Goal: Transaction & Acquisition: Purchase product/service

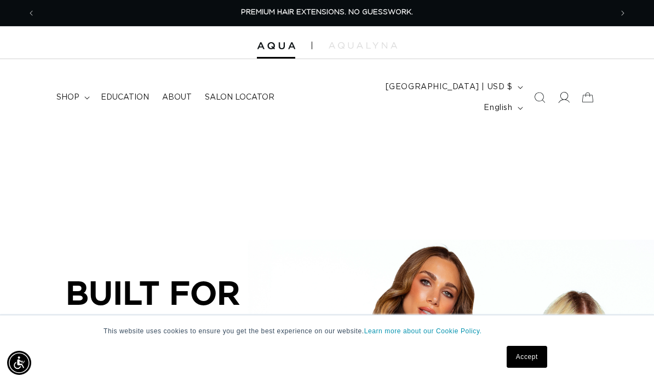
click at [565, 93] on icon at bounding box center [562, 97] width 11 height 11
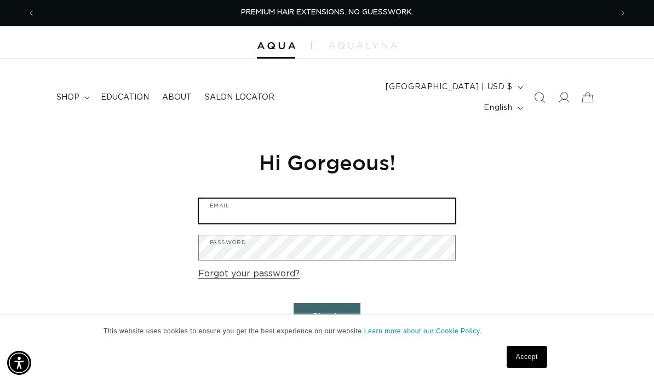
click at [423, 202] on input "Email" at bounding box center [327, 211] width 256 height 25
type input "[EMAIL_ADDRESS][DOMAIN_NAME]"
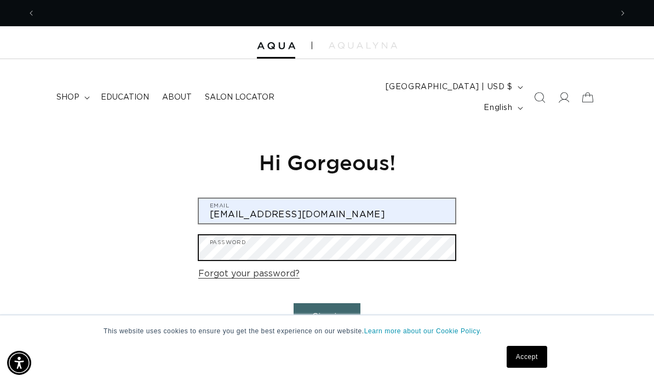
scroll to position [0, 0]
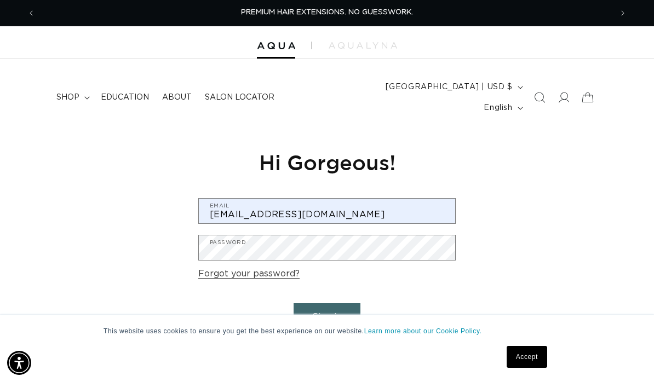
click at [337, 303] on button "Sign in" at bounding box center [326, 317] width 67 height 28
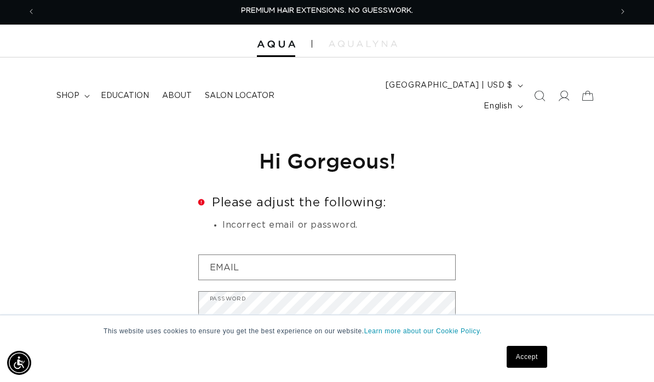
scroll to position [8, 0]
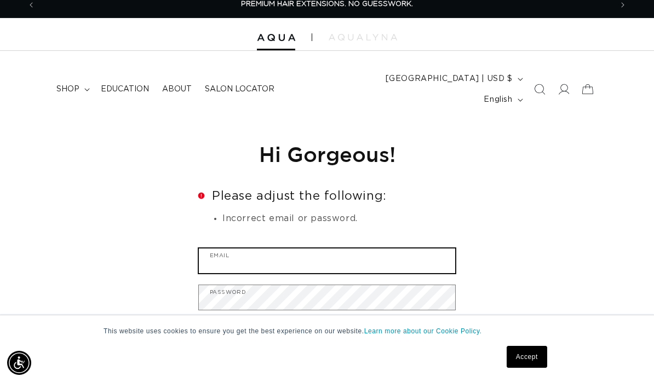
click at [445, 249] on input "Email" at bounding box center [327, 261] width 256 height 25
type input "[EMAIL_ADDRESS][DOMAIN_NAME]"
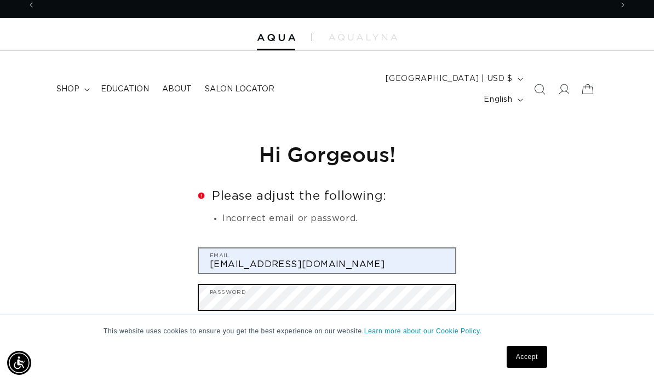
scroll to position [0, 0]
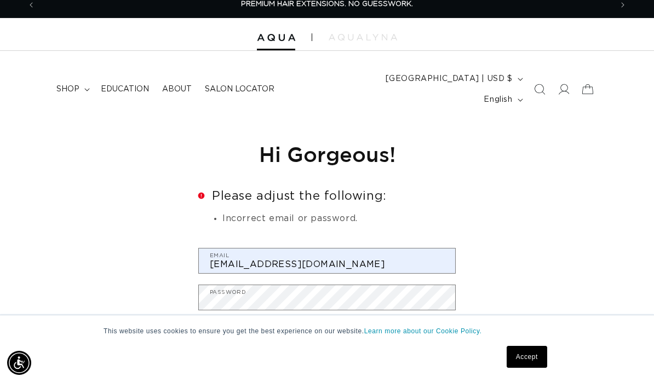
click at [342, 353] on button "Sign in" at bounding box center [326, 367] width 67 height 28
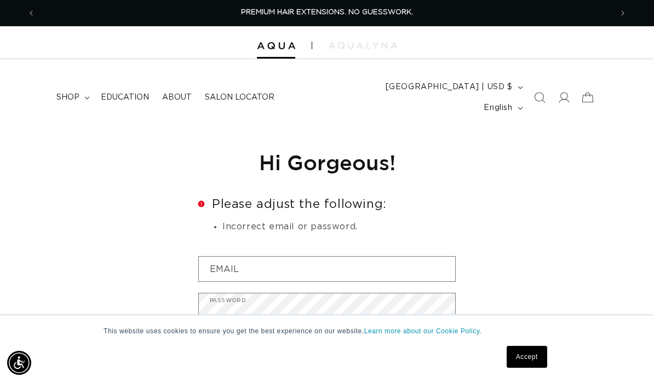
click at [540, 355] on link "Accept" at bounding box center [526, 357] width 41 height 22
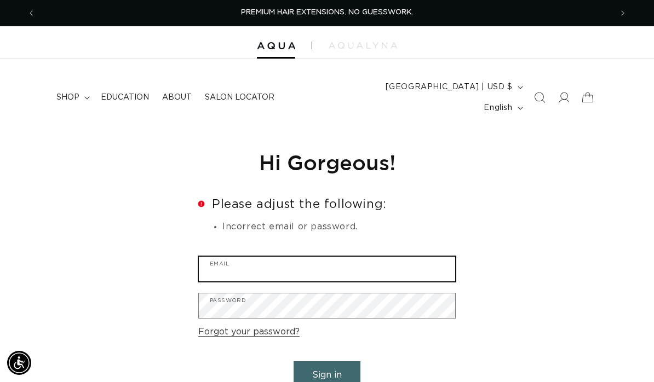
click at [348, 257] on input "Email" at bounding box center [327, 269] width 256 height 25
type input "[EMAIL_ADDRESS][DOMAIN_NAME]"
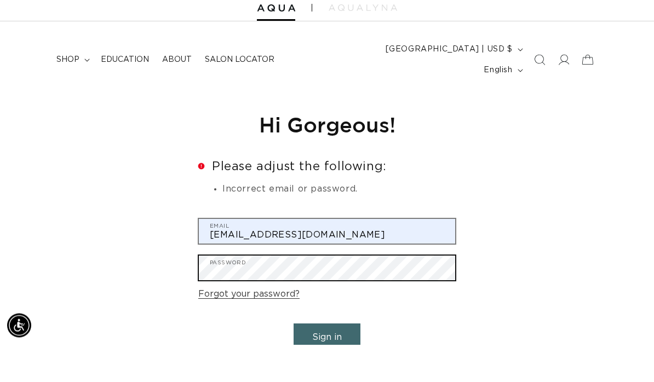
scroll to position [0, 1152]
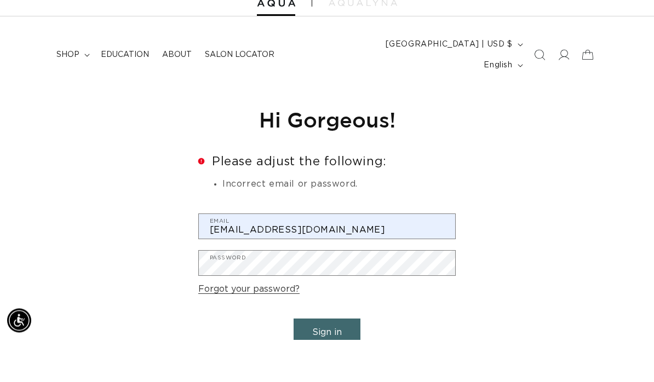
click at [343, 361] on button "Sign in" at bounding box center [326, 375] width 67 height 28
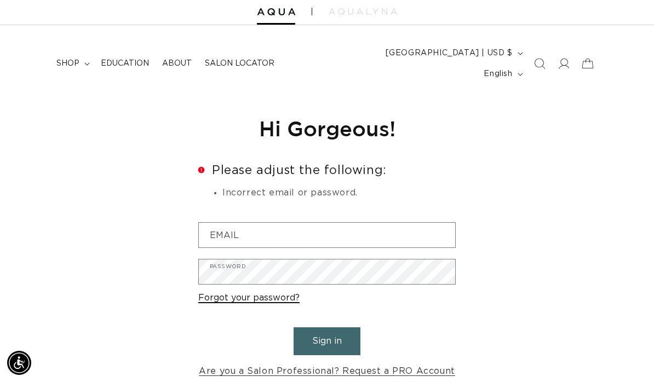
click at [287, 290] on link "Forgot your password?" at bounding box center [248, 298] width 101 height 16
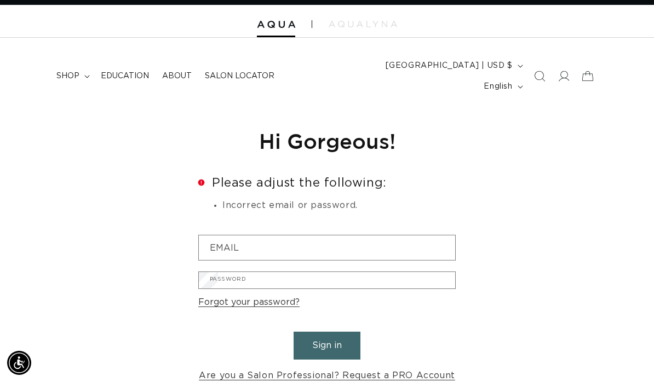
click at [0, 0] on input "Email" at bounding box center [0, 0] width 0 height 0
type input "salonsouth1012@gmail.com"
click at [0, 0] on button "Submit" at bounding box center [0, 0] width 0 height 0
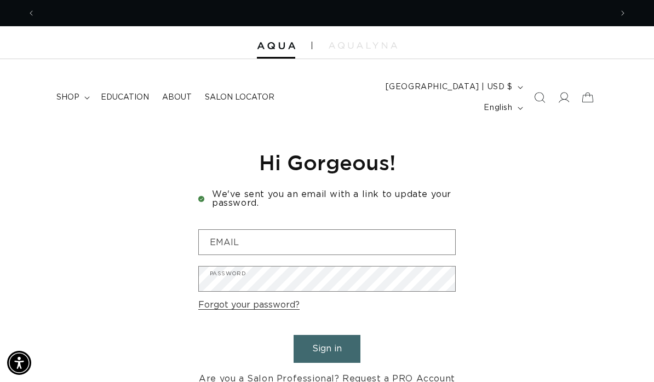
scroll to position [0, 1152]
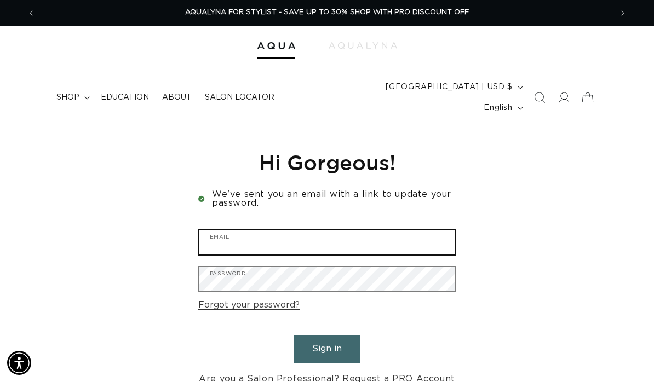
click at [347, 230] on input "Email" at bounding box center [327, 242] width 256 height 25
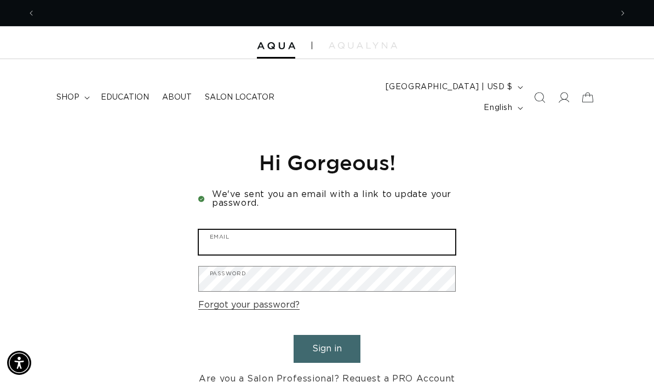
scroll to position [0, 0]
type input "salonsouth1012@gmail.com"
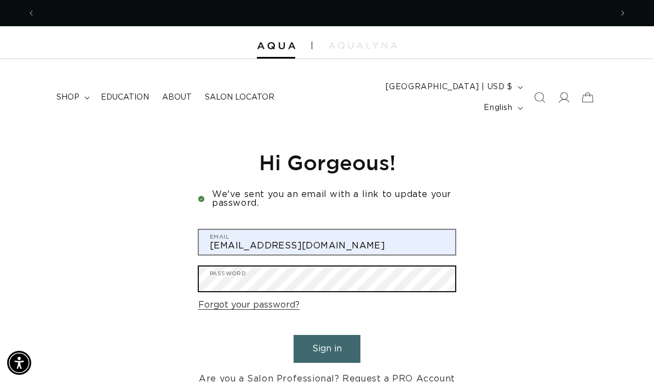
scroll to position [0, 1152]
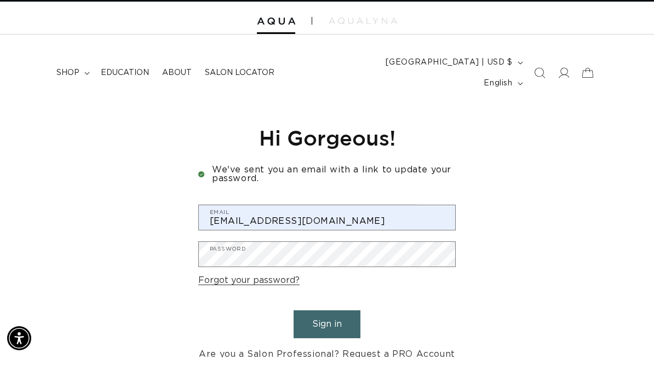
click at [342, 335] on button "Sign in" at bounding box center [326, 349] width 67 height 28
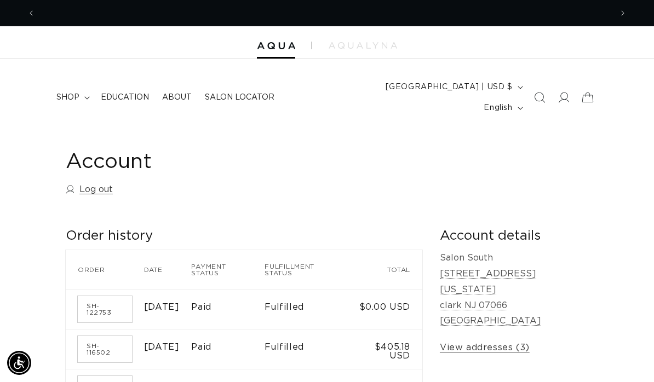
scroll to position [0, 576]
click at [90, 94] on summary "shop" at bounding box center [72, 97] width 44 height 23
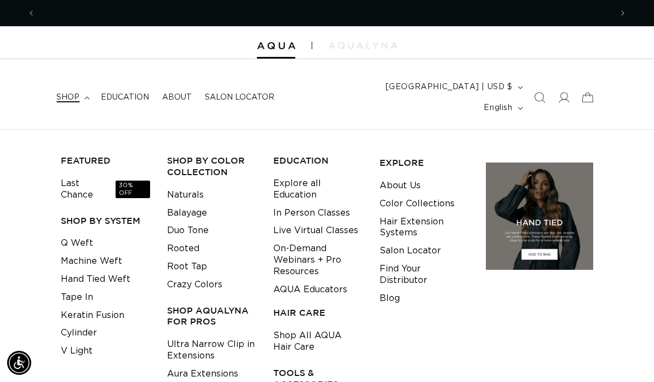
scroll to position [0, 1152]
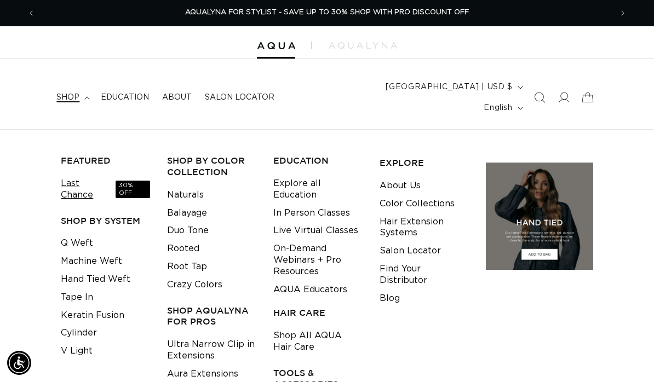
click at [93, 175] on link "Last Chance 30% OFF" at bounding box center [105, 190] width 89 height 30
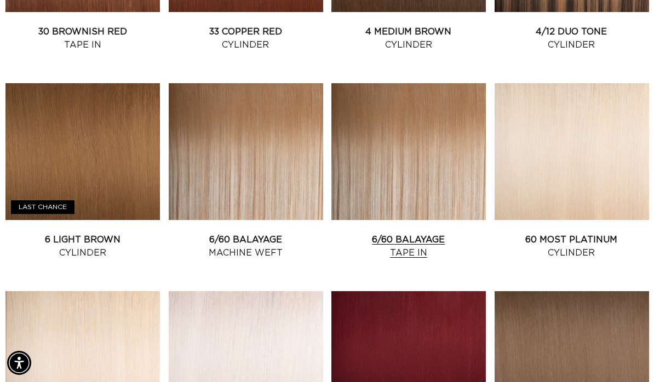
click at [442, 233] on link "6/60 Balayage Tape In" at bounding box center [408, 246] width 154 height 26
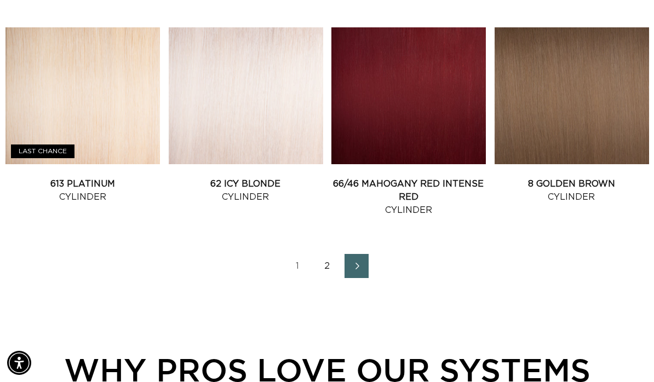
scroll to position [0, 1152]
click at [366, 254] on link "Next page" at bounding box center [356, 266] width 24 height 24
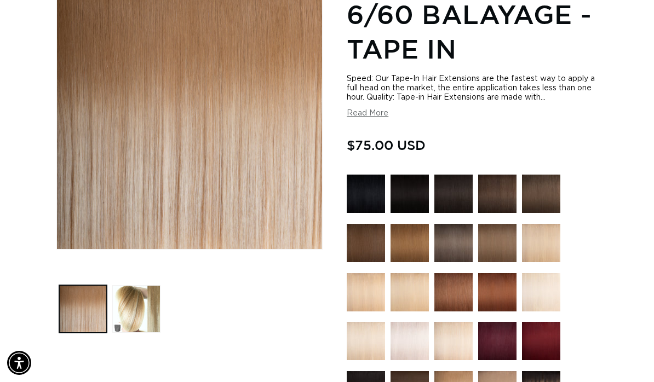
scroll to position [0, 576]
click at [139, 291] on button "Load image 2 in gallery view" at bounding box center [136, 309] width 48 height 48
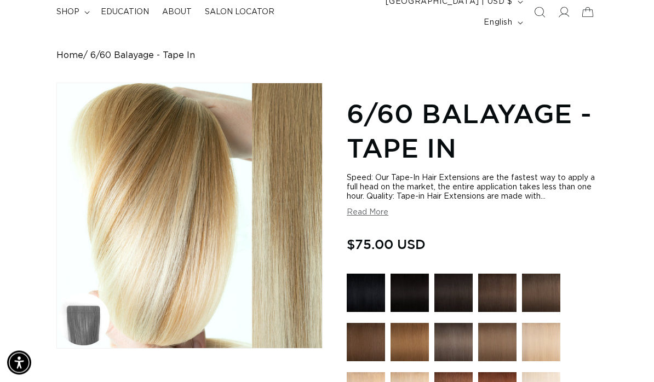
scroll to position [57, 0]
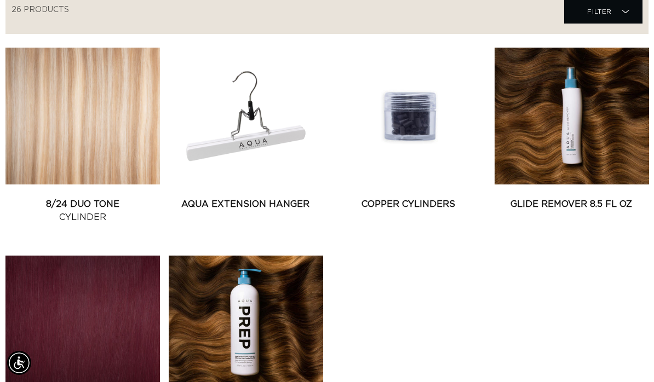
scroll to position [0, 1152]
click at [272, 198] on link "AQUA Extension Hanger" at bounding box center [246, 204] width 154 height 13
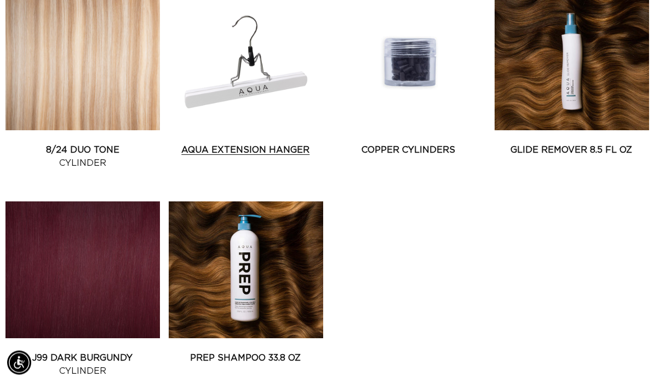
scroll to position [474, 0]
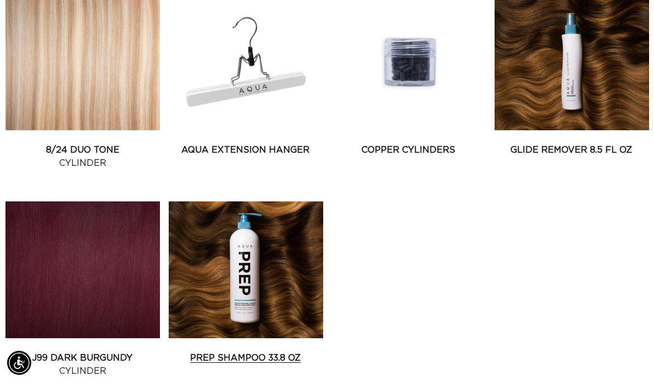
click at [272, 351] on link "Prep Shampoo 33.8 oz" at bounding box center [246, 357] width 154 height 13
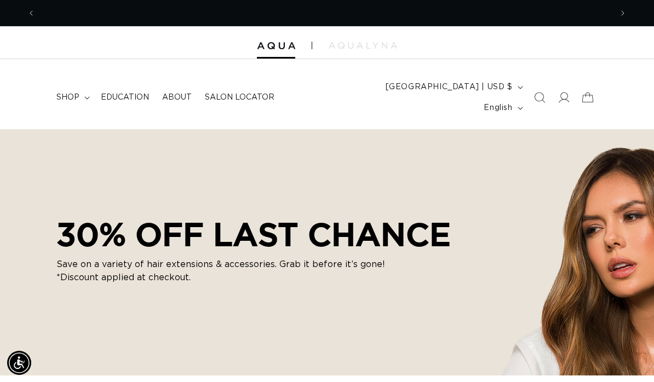
scroll to position [0, 0]
click at [87, 97] on icon at bounding box center [87, 98] width 5 height 3
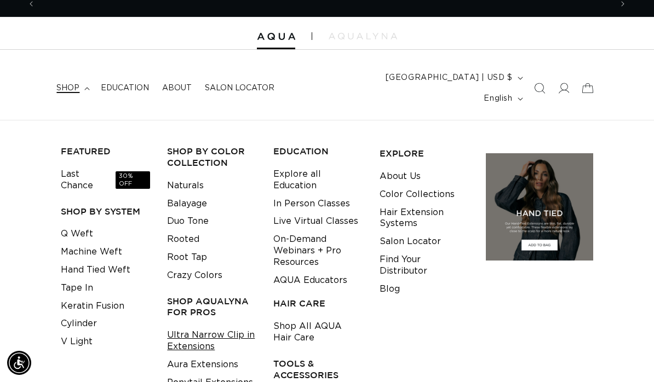
scroll to position [0, 1152]
click at [224, 326] on link "Ultra Narrow Clip in Extensions" at bounding box center [211, 341] width 89 height 30
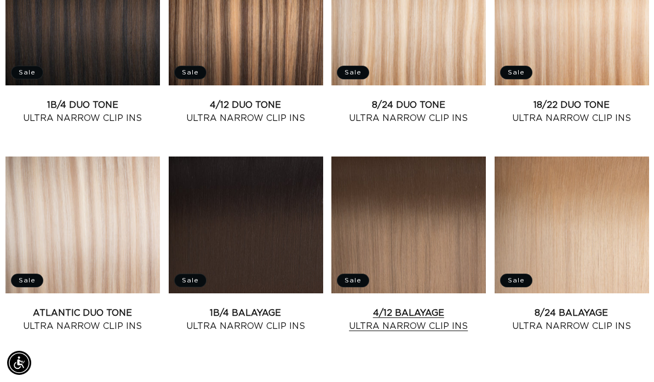
click at [423, 307] on link "4/12 Balayage Ultra Narrow Clip Ins" at bounding box center [408, 320] width 154 height 26
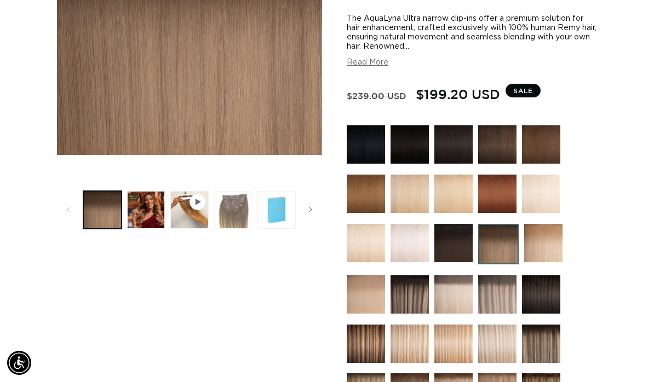
click at [238, 204] on button "Load image 3 in gallery view" at bounding box center [233, 210] width 38 height 38
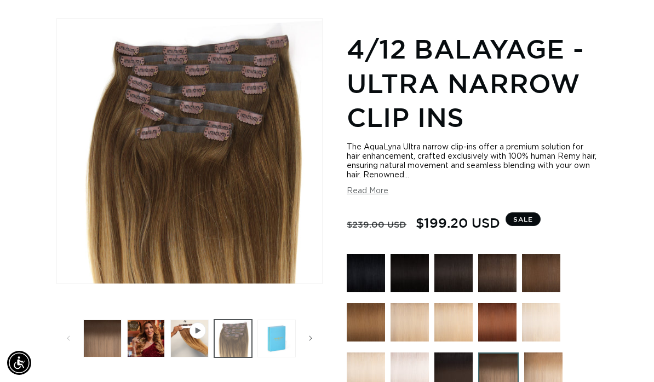
scroll to position [0, 576]
click at [311, 336] on icon "Slide right" at bounding box center [310, 338] width 3 height 5
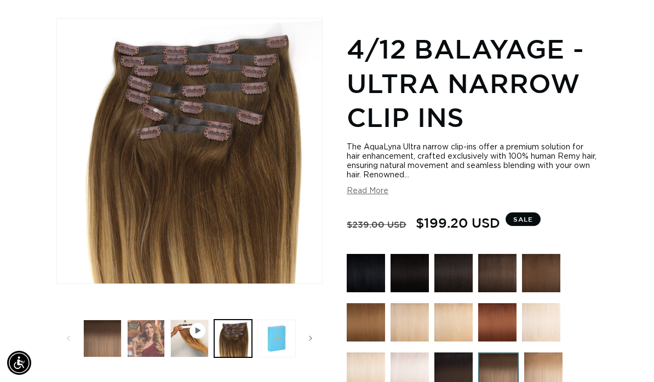
click at [154, 320] on button "Load image 2 in gallery view" at bounding box center [146, 339] width 38 height 38
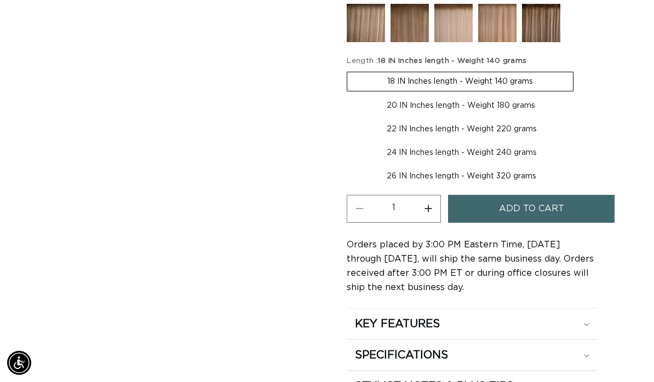
scroll to position [0, 576]
click at [521, 145] on label "24 IN Inches length - Weight 240 grams Variant sold out or unavailable" at bounding box center [462, 152] width 230 height 19
click at [582, 118] on input "24 IN Inches length - Weight 240 grams Variant sold out or unavailable" at bounding box center [582, 118] width 1 height 1
radio input "true"
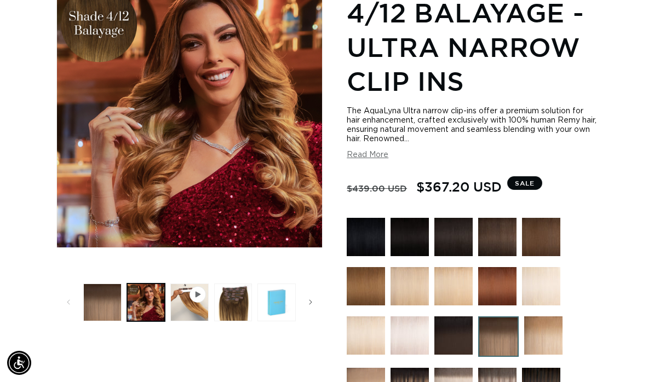
scroll to position [0, 576]
click at [237, 289] on button "Load image 3 in gallery view" at bounding box center [233, 303] width 38 height 38
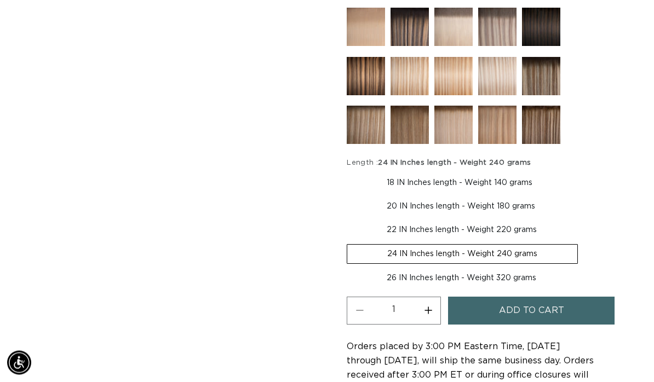
scroll to position [546, 0]
click at [527, 269] on label "26 IN Inches length - Weight 320 grams Variant sold out or unavailable" at bounding box center [461, 278] width 229 height 19
click at [583, 243] on input "26 IN Inches length - Weight 320 grams Variant sold out or unavailable" at bounding box center [583, 242] width 1 height 1
radio input "true"
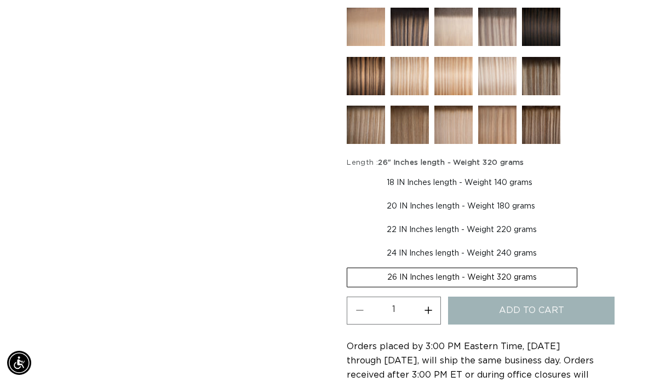
scroll to position [0, 576]
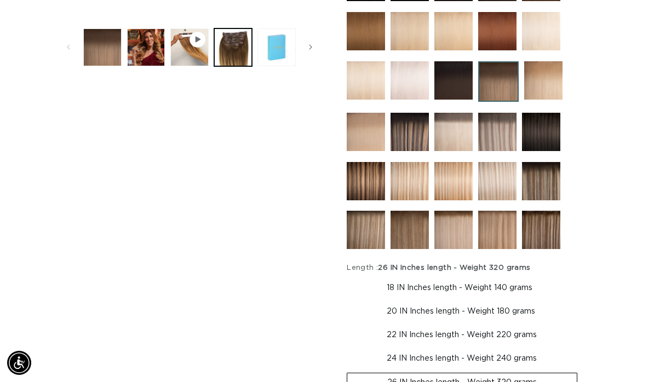
scroll to position [0, 1152]
click at [516, 331] on label "22 IN Inches length - Weight 220 grams Variant sold out or unavailable" at bounding box center [462, 335] width 230 height 19
click at [580, 301] on input "22 IN Inches length - Weight 220 grams Variant sold out or unavailable" at bounding box center [580, 300] width 1 height 1
radio input "true"
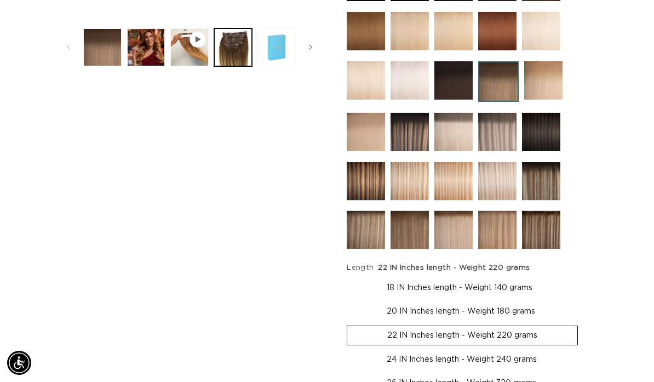
click at [524, 350] on label "24 IN Inches length - Weight 240 grams Variant sold out or unavailable" at bounding box center [462, 359] width 230 height 19
click at [583, 324] on input "24 IN Inches length - Weight 240 grams Variant sold out or unavailable" at bounding box center [583, 324] width 1 height 1
radio input "true"
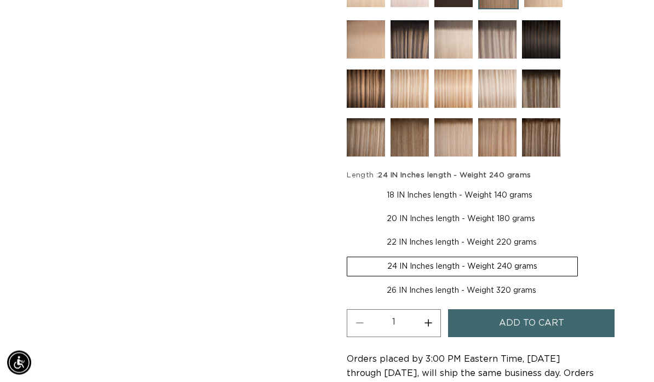
scroll to position [534, 0]
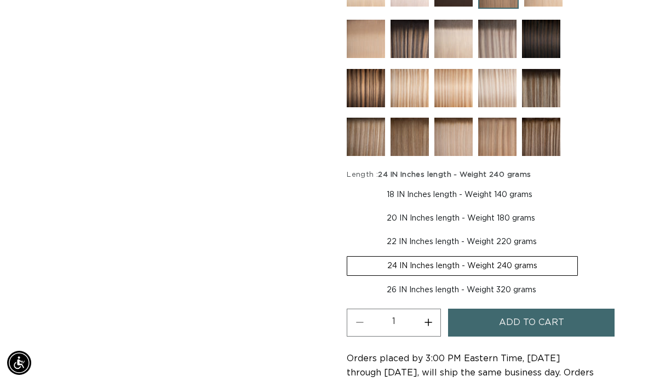
click at [569, 312] on button "Add to cart" at bounding box center [531, 323] width 166 height 28
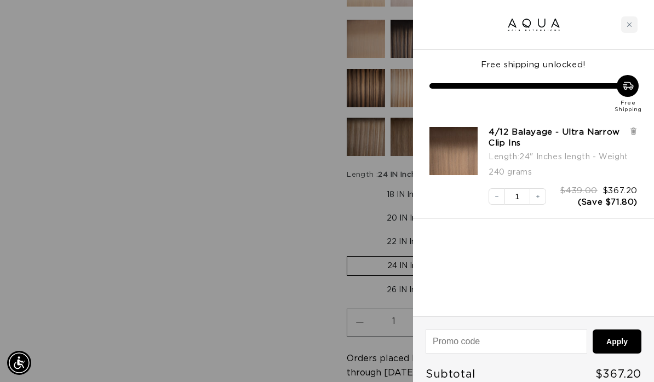
scroll to position [0, 0]
click at [633, 31] on div "Close cart" at bounding box center [629, 24] width 16 height 16
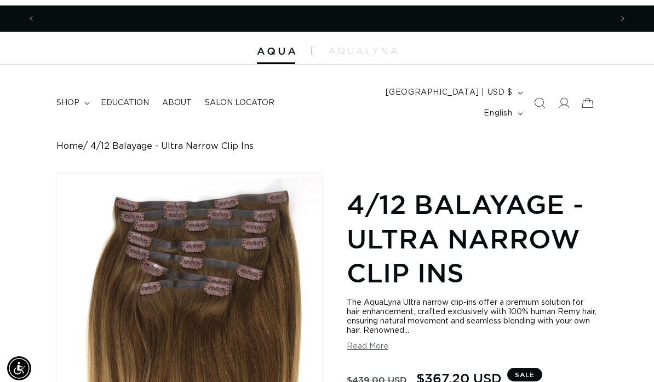
scroll to position [0, 576]
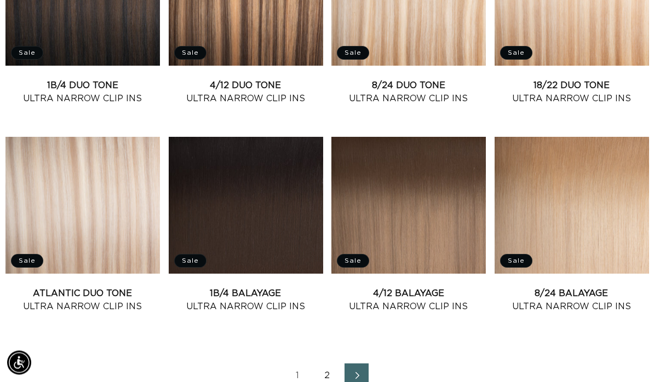
scroll to position [1163, 0]
click at [360, 369] on span "Next page" at bounding box center [356, 375] width 7 height 13
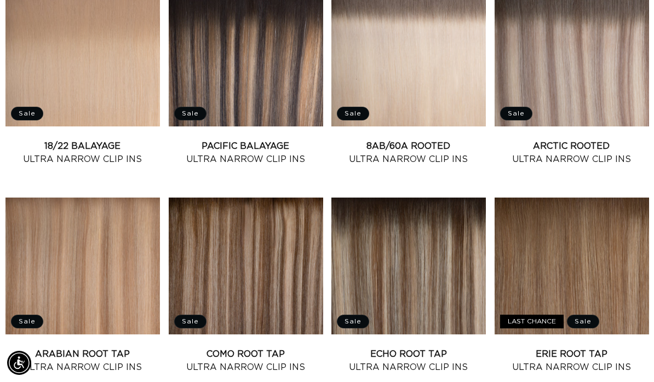
scroll to position [0, 1152]
click at [458, 140] on link "8AB/60A Rooted Ultra Narrow Clip Ins" at bounding box center [408, 153] width 154 height 26
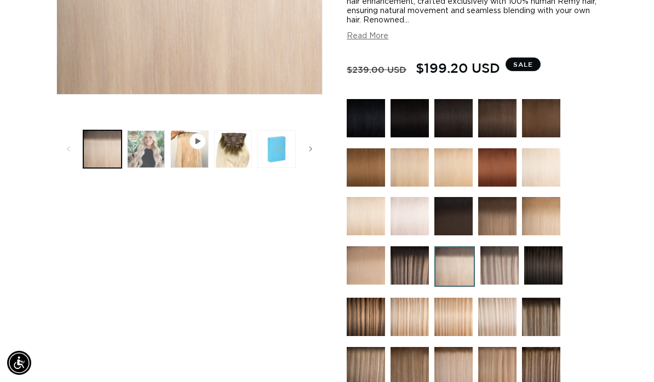
click at [161, 130] on button "Load image 2 in gallery view" at bounding box center [146, 149] width 38 height 38
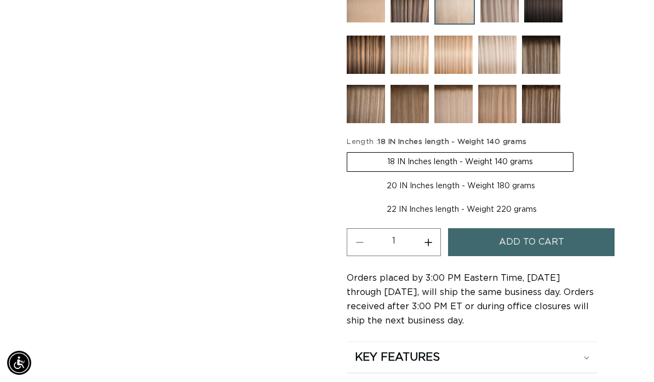
scroll to position [0, 576]
click at [534, 182] on label "20 IN Inches length - Weight 180 grams Variant sold out or unavailable" at bounding box center [461, 186] width 228 height 19
click at [579, 151] on input "20 IN Inches length - Weight 180 grams Variant sold out or unavailable" at bounding box center [579, 150] width 1 height 1
radio input "true"
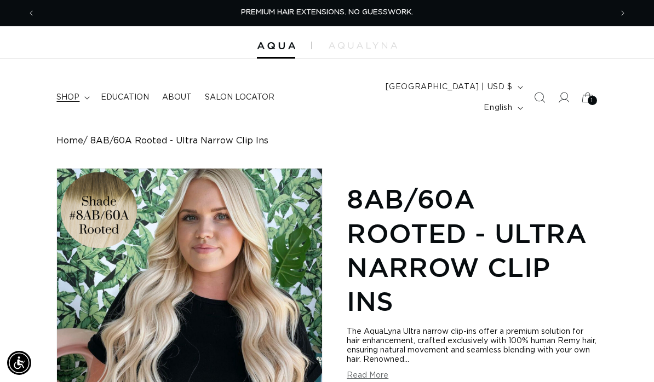
click at [89, 87] on summary "shop" at bounding box center [72, 97] width 44 height 23
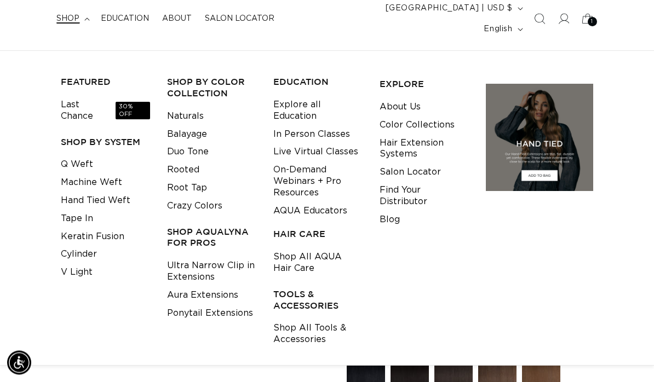
scroll to position [79, 0]
click at [89, 210] on link "Tape In" at bounding box center [77, 219] width 32 height 18
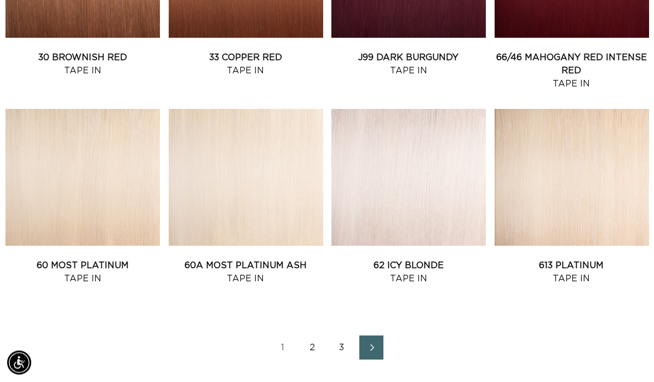
scroll to position [1194, 0]
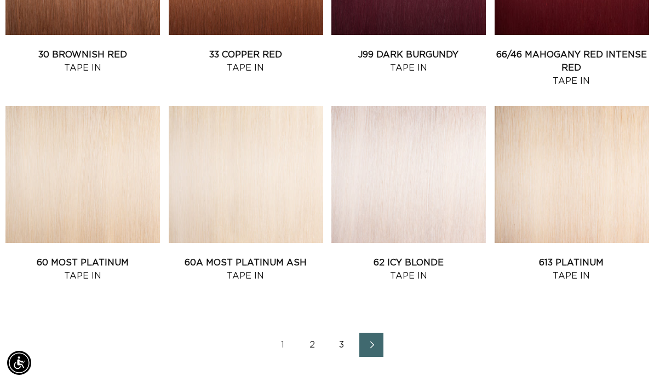
click at [373, 341] on icon "Next page" at bounding box center [372, 345] width 14 height 8
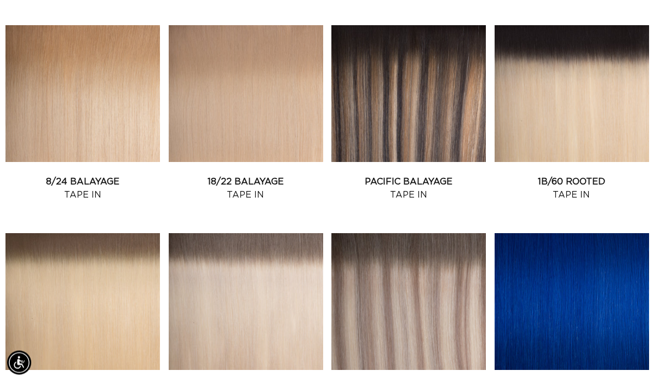
scroll to position [858, 0]
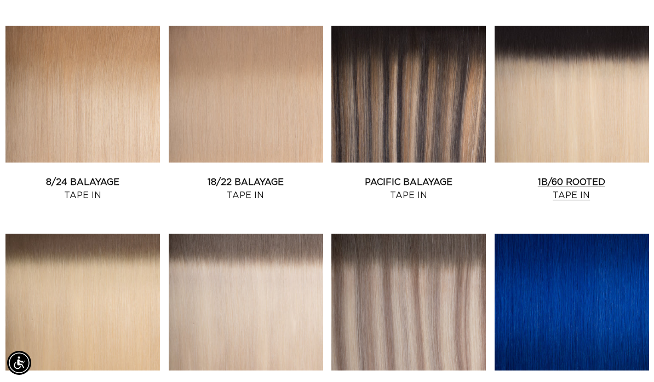
click at [555, 176] on link "1B/60 Rooted Tape In" at bounding box center [571, 189] width 154 height 26
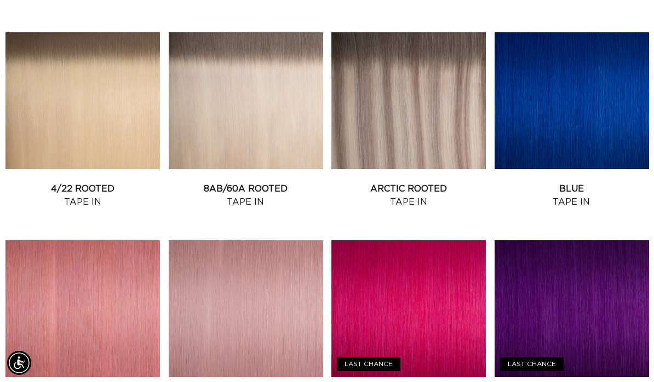
scroll to position [0, 1152]
click at [278, 182] on link "8AB/60A Rooted Tape In" at bounding box center [246, 195] width 154 height 26
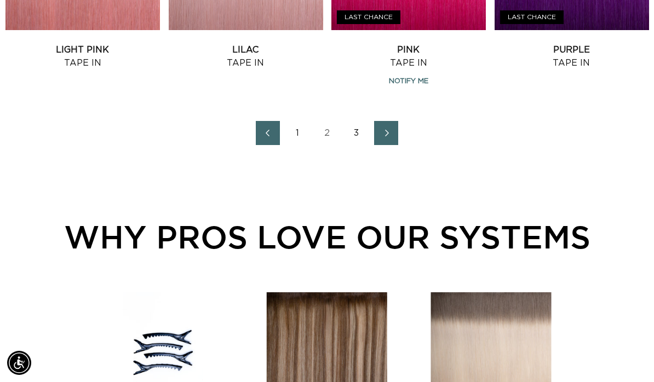
scroll to position [0, 576]
click at [393, 125] on link "Next page" at bounding box center [386, 133] width 24 height 24
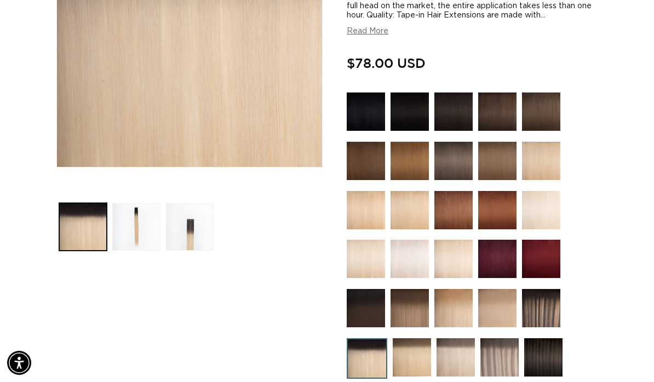
scroll to position [0, 576]
click at [181, 225] on button "Load image 3 in gallery view" at bounding box center [190, 227] width 48 height 48
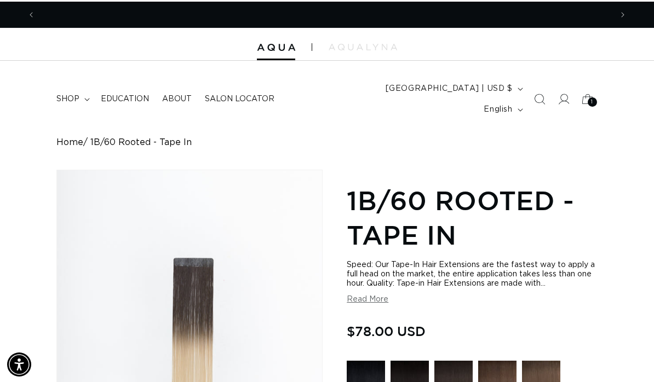
scroll to position [0, 0]
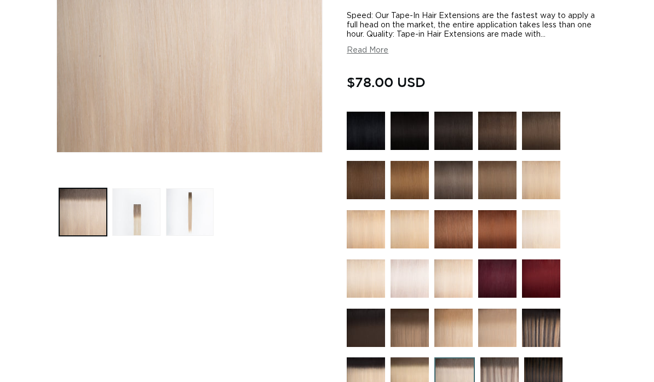
scroll to position [296, 0]
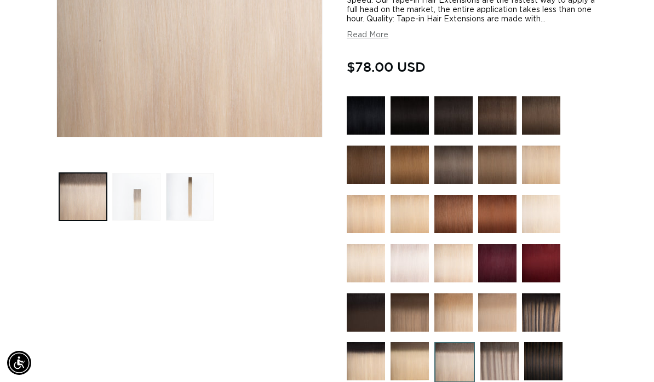
click at [149, 175] on button "Load image 2 in gallery view" at bounding box center [136, 197] width 48 height 48
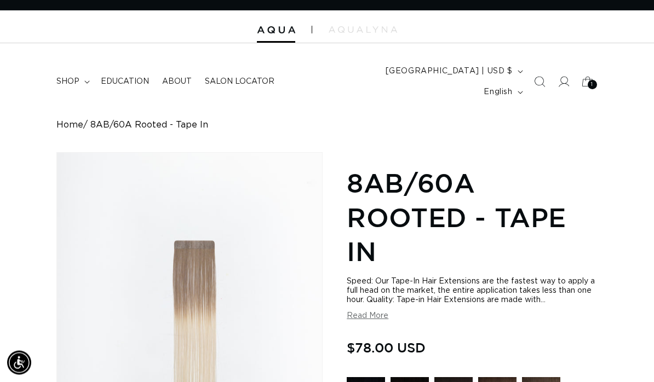
scroll to position [0, 0]
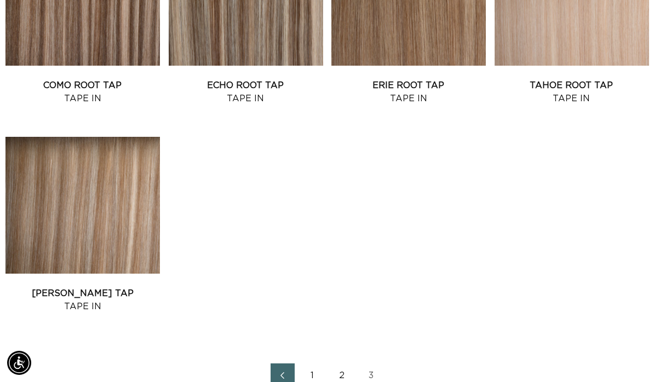
scroll to position [0, 1152]
click at [349, 364] on link "2" at bounding box center [342, 376] width 24 height 24
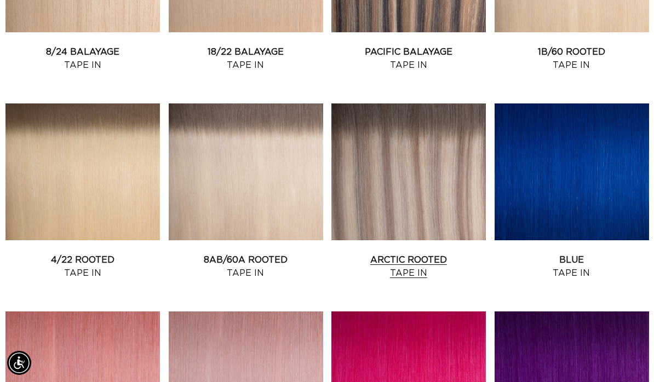
scroll to position [0, 1152]
click at [439, 253] on link "Arctic Rooted Tape In" at bounding box center [408, 266] width 154 height 26
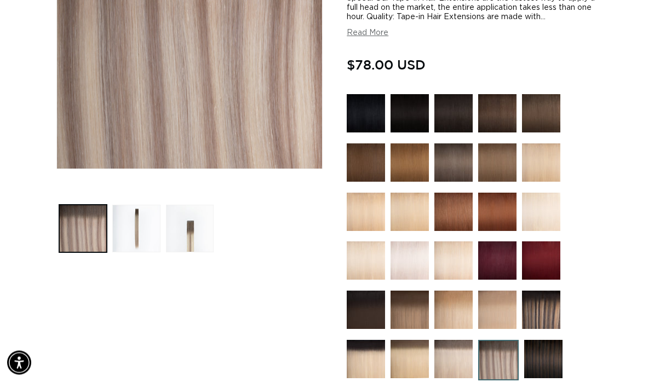
scroll to position [284, 0]
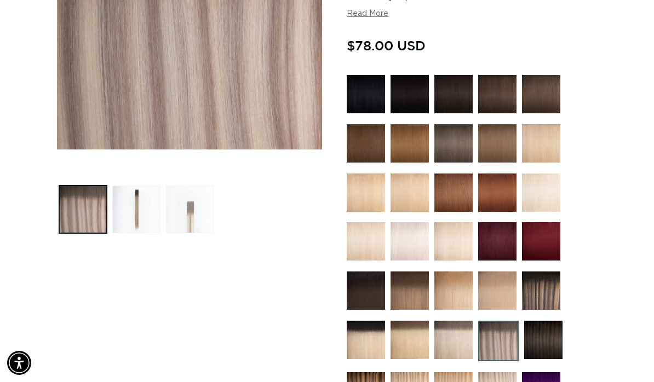
click at [190, 201] on button "Load image 3 in gallery view" at bounding box center [190, 210] width 48 height 48
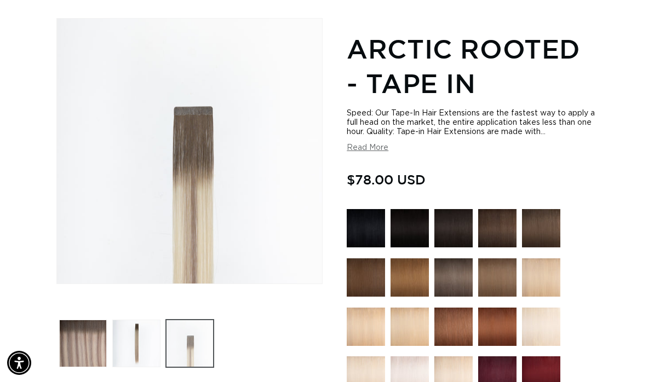
scroll to position [0, 1152]
click at [159, 324] on button "Load image 2 in gallery view" at bounding box center [136, 344] width 48 height 48
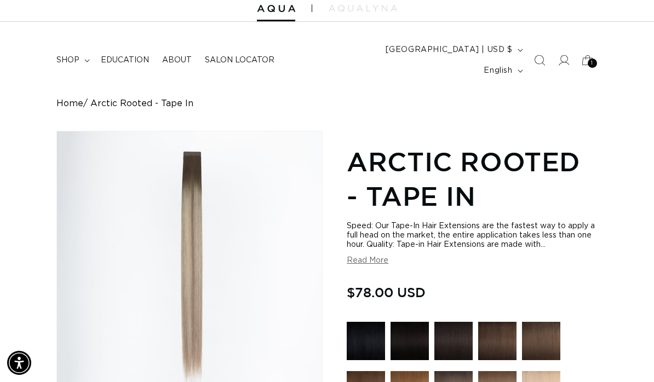
scroll to position [36, 0]
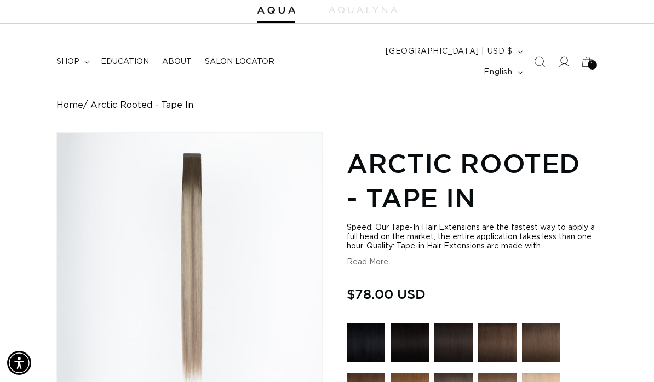
click at [378, 258] on button "Read More" at bounding box center [368, 262] width 42 height 9
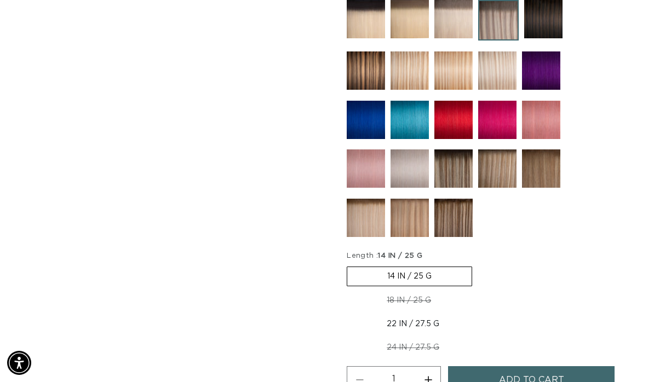
scroll to position [0, 576]
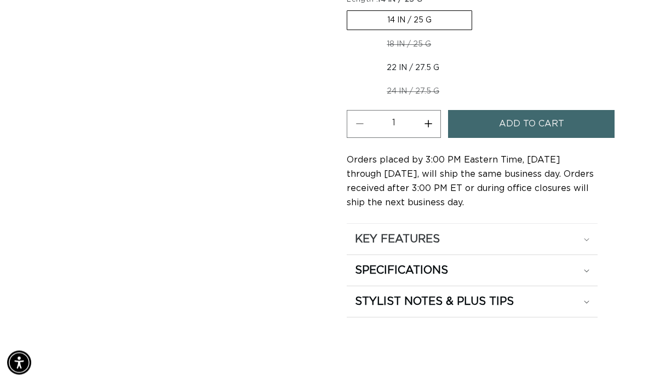
click at [594, 224] on summary "KEY FEATURES" at bounding box center [472, 239] width 250 height 31
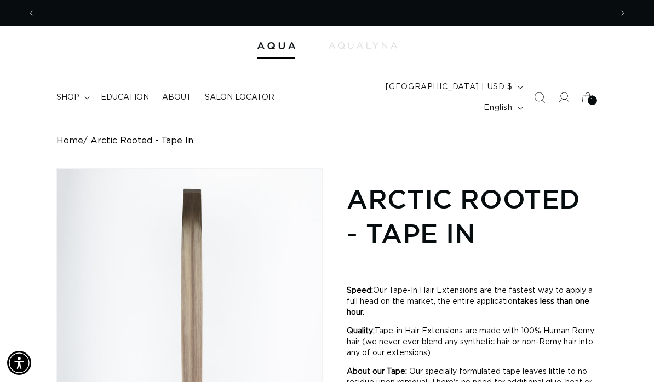
scroll to position [0, 0]
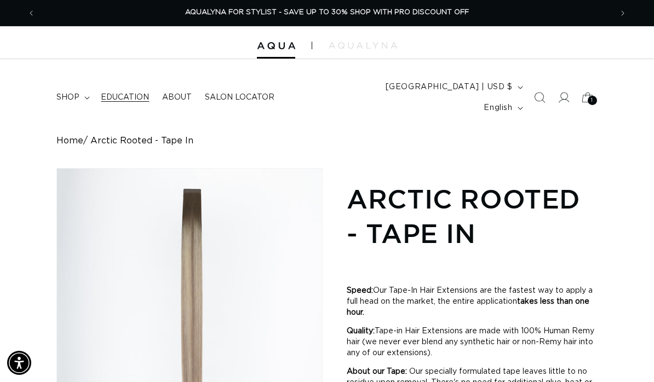
click at [95, 86] on link "Education" at bounding box center [124, 97] width 61 height 23
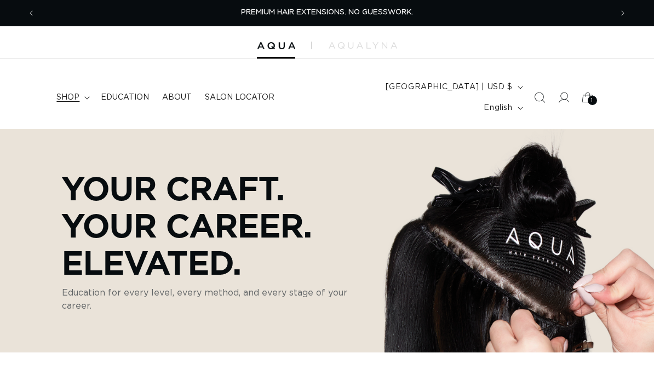
click at [89, 87] on summary "shop" at bounding box center [72, 97] width 44 height 23
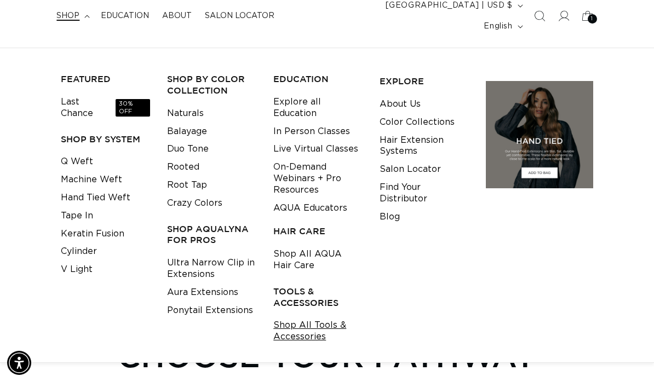
click at [326, 316] on link "Shop All Tools & Accessories" at bounding box center [317, 331] width 89 height 30
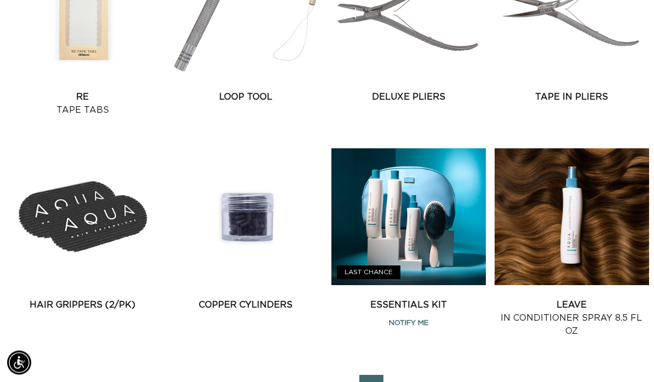
scroll to position [1195, 0]
click at [371, 382] on icon "Next page" at bounding box center [372, 387] width 4 height 7
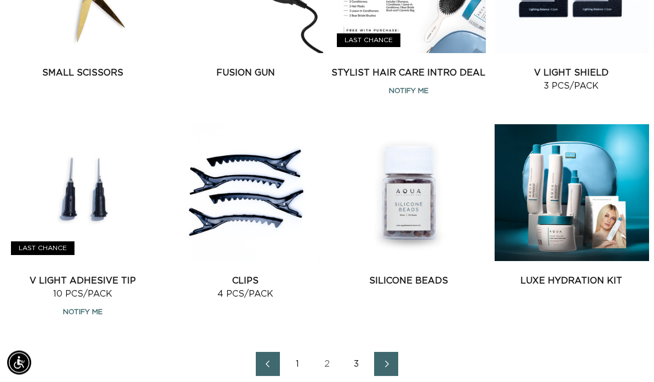
scroll to position [1219, 0]
click at [333, 352] on link "2" at bounding box center [327, 364] width 24 height 24
click at [387, 352] on link "Next page" at bounding box center [386, 364] width 24 height 24
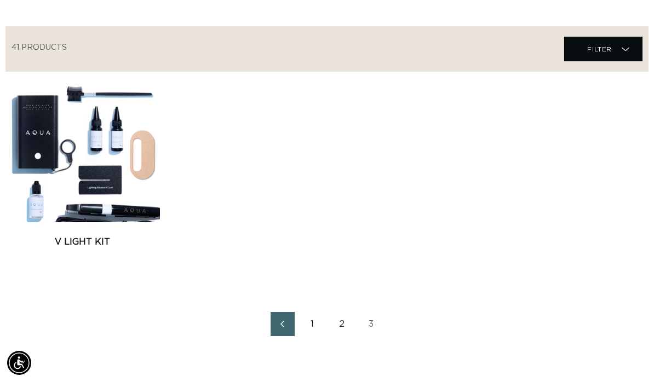
scroll to position [428, 0]
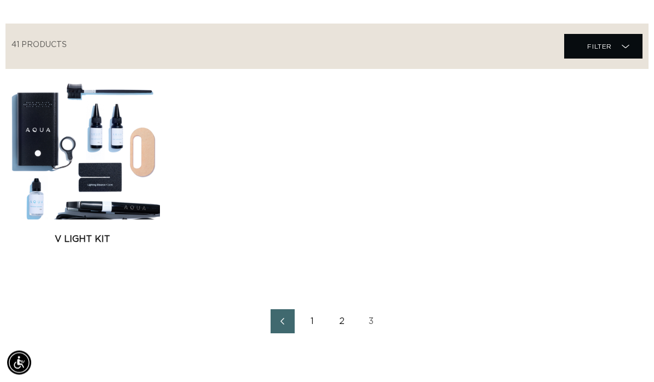
click at [314, 310] on link "1" at bounding box center [312, 322] width 24 height 24
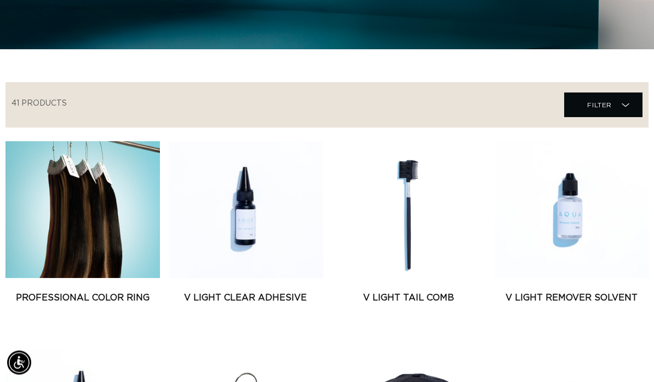
scroll to position [370, 0]
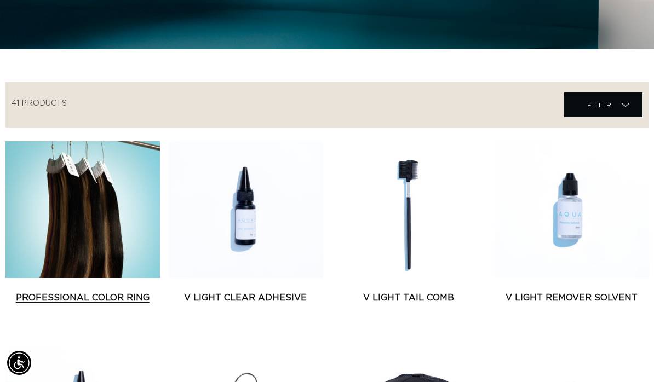
click at [122, 291] on link "Professional Color Ring" at bounding box center [82, 297] width 154 height 13
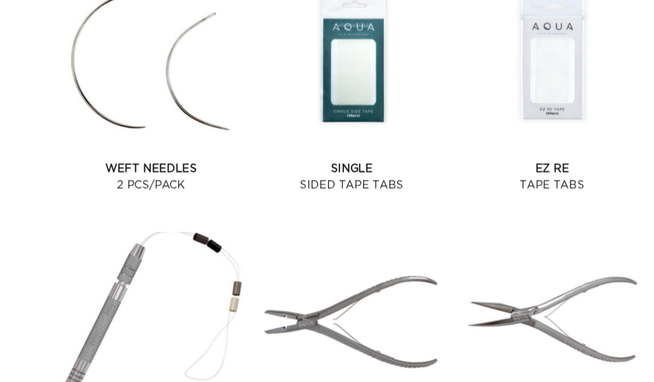
scroll to position [0, 1152]
click at [494, 185] on link "EZ Re Tape Tabs" at bounding box center [571, 198] width 154 height 26
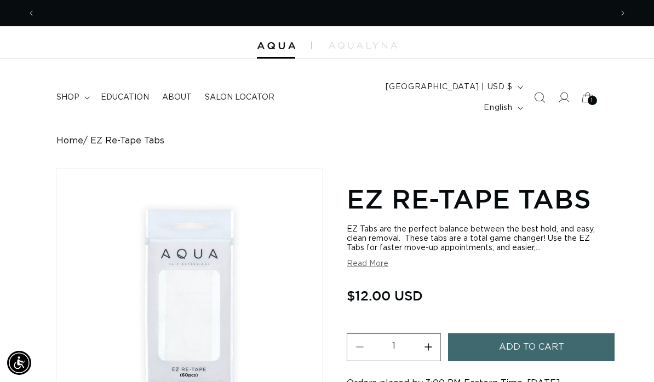
scroll to position [0, 1152]
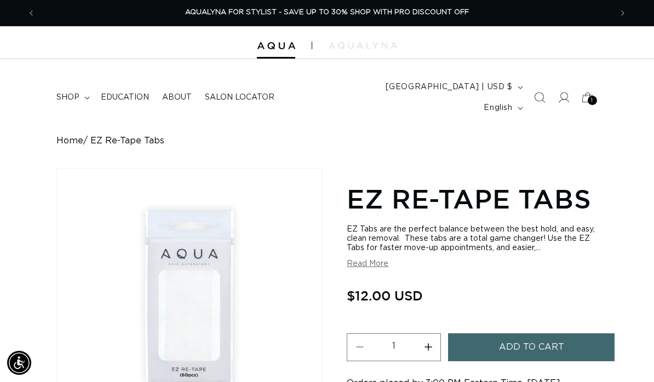
click at [372, 260] on button "Read More" at bounding box center [368, 264] width 42 height 9
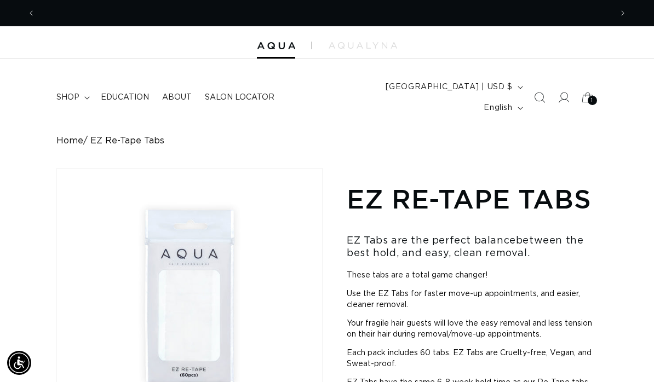
scroll to position [0, 576]
click at [304, 41] on div at bounding box center [327, 42] width 654 height 33
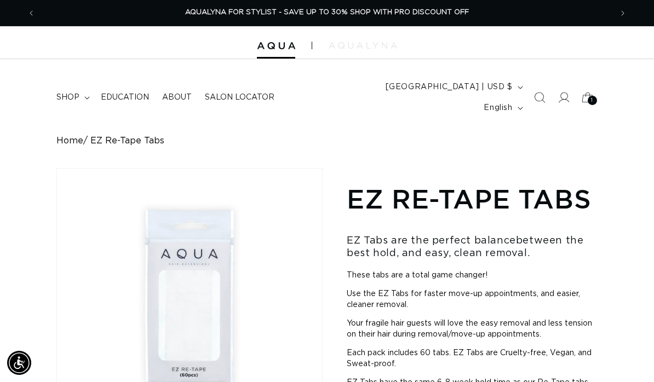
click at [382, 48] on img at bounding box center [362, 45] width 68 height 7
click at [280, 44] on img at bounding box center [276, 46] width 38 height 8
click at [274, 49] on img at bounding box center [276, 46] width 38 height 8
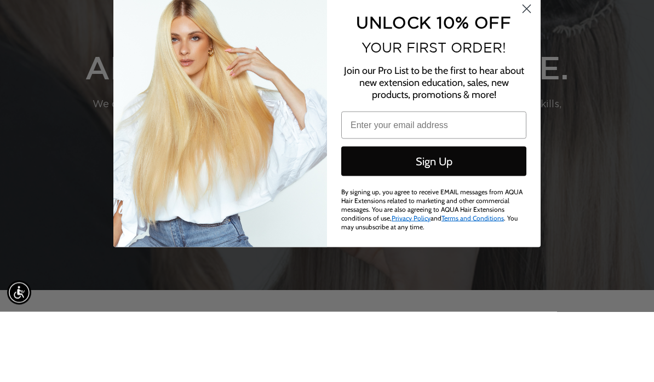
scroll to position [0, 576]
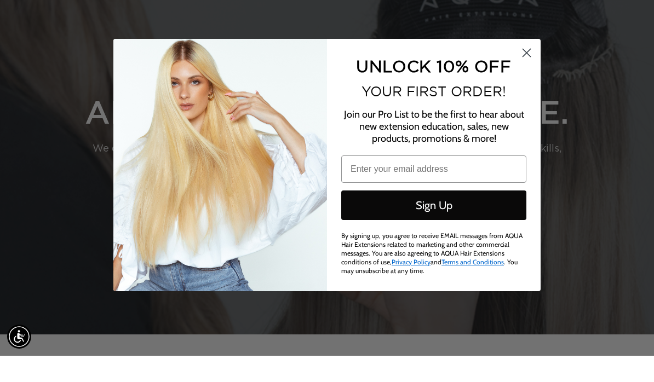
click at [533, 70] on circle "Close dialog" at bounding box center [526, 79] width 18 height 18
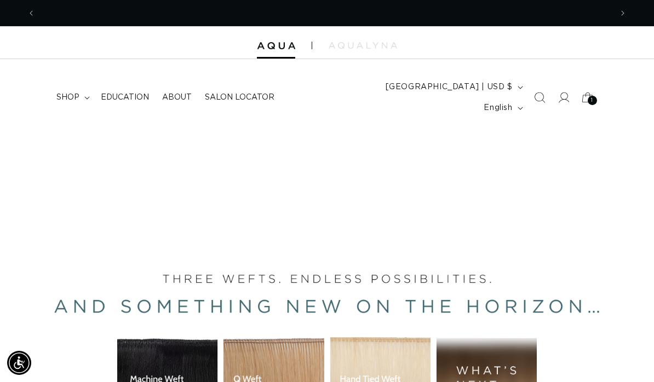
scroll to position [0, 0]
click at [136, 93] on span "Education" at bounding box center [125, 98] width 48 height 10
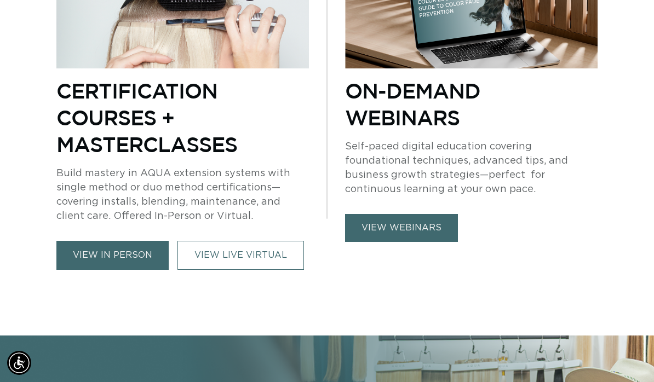
click at [133, 241] on link "view in person" at bounding box center [112, 255] width 112 height 29
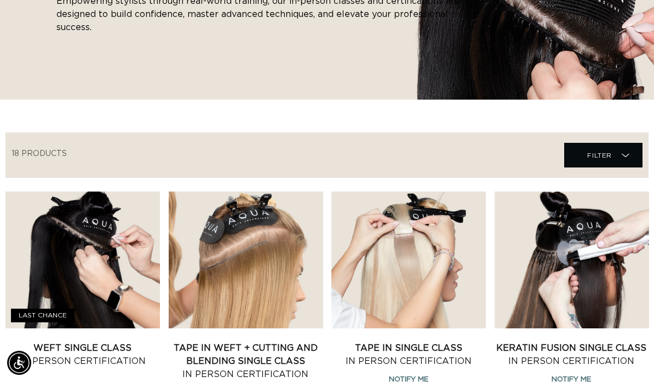
scroll to position [360, 0]
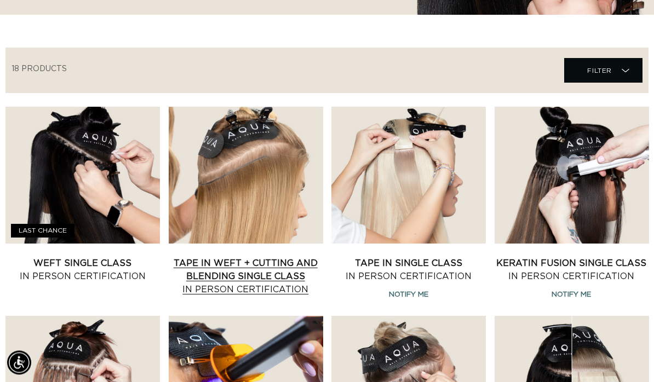
click at [291, 257] on link "Tape In Weft + Cutting and Blending Single Class In Person Certification" at bounding box center [246, 276] width 154 height 39
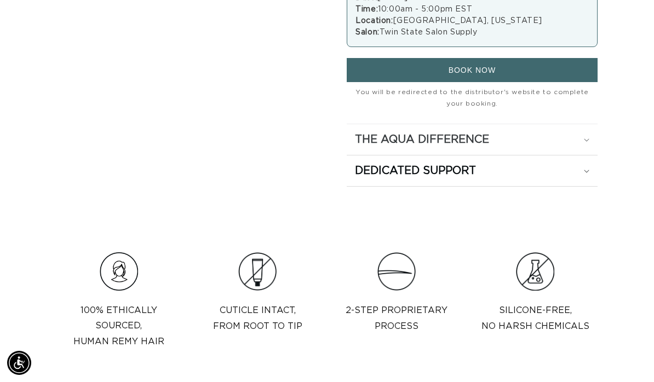
click at [590, 132] on summary "The Aqua Difference" at bounding box center [472, 139] width 250 height 31
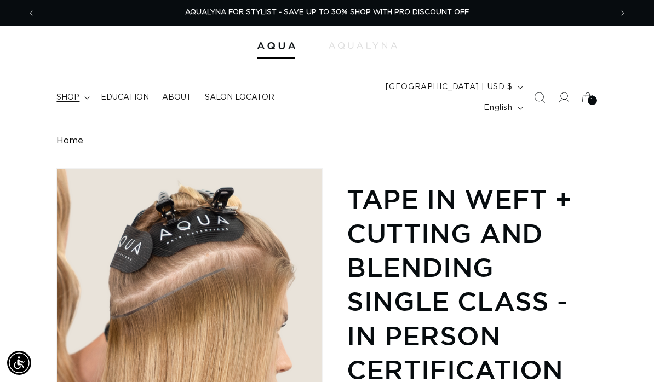
click at [89, 86] on summary "shop" at bounding box center [72, 97] width 44 height 23
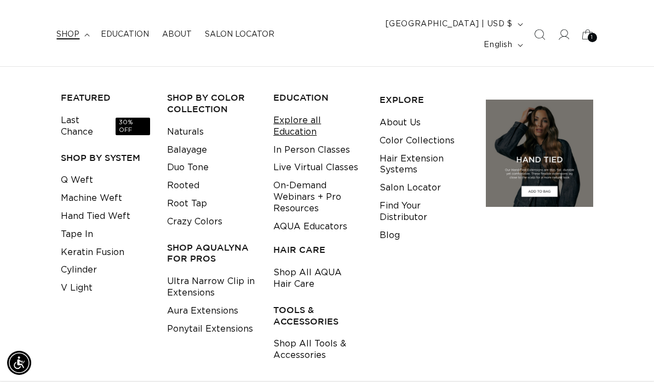
click at [311, 112] on link "Explore all Education" at bounding box center [317, 127] width 89 height 30
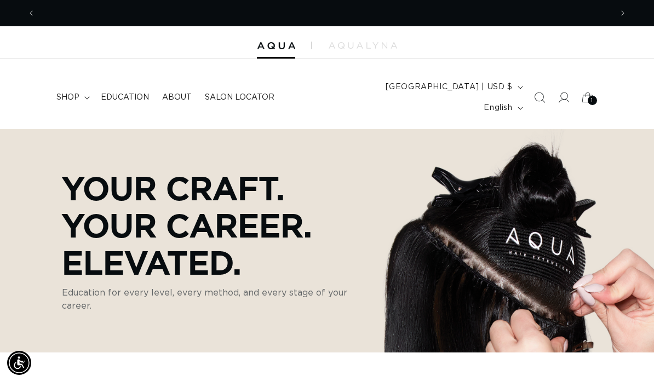
scroll to position [0, 1152]
